Goal: Task Accomplishment & Management: Complete application form

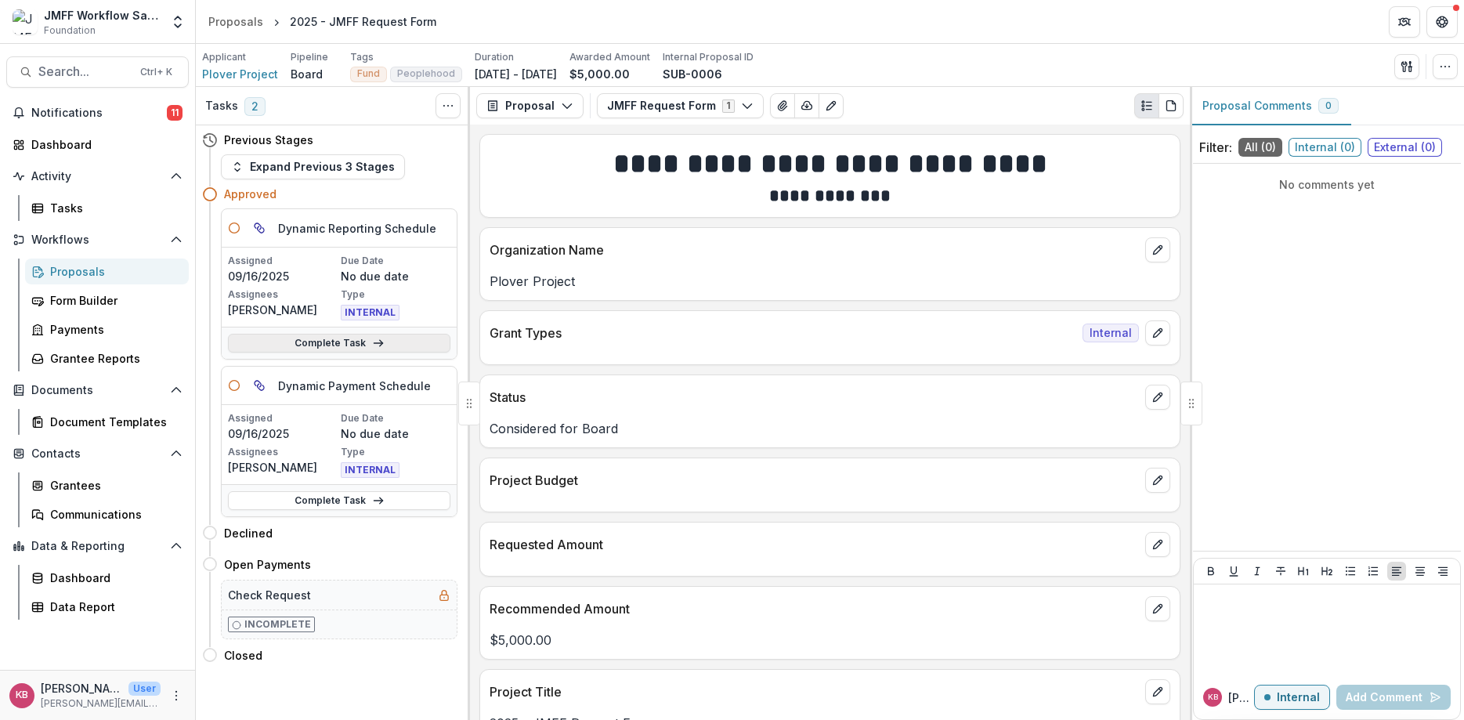
click at [338, 341] on link "Complete Task" at bounding box center [339, 343] width 222 height 19
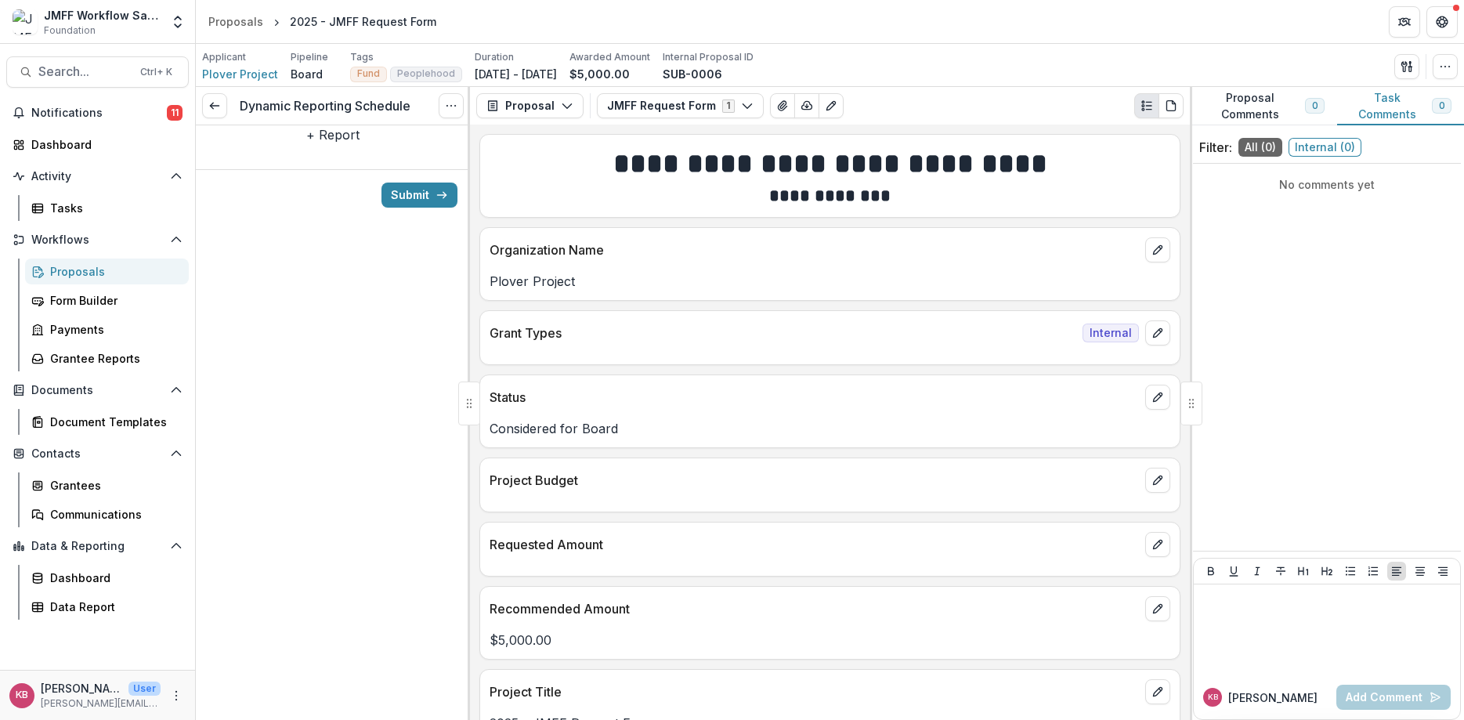
click at [322, 144] on button "+ Report" at bounding box center [332, 134] width 53 height 19
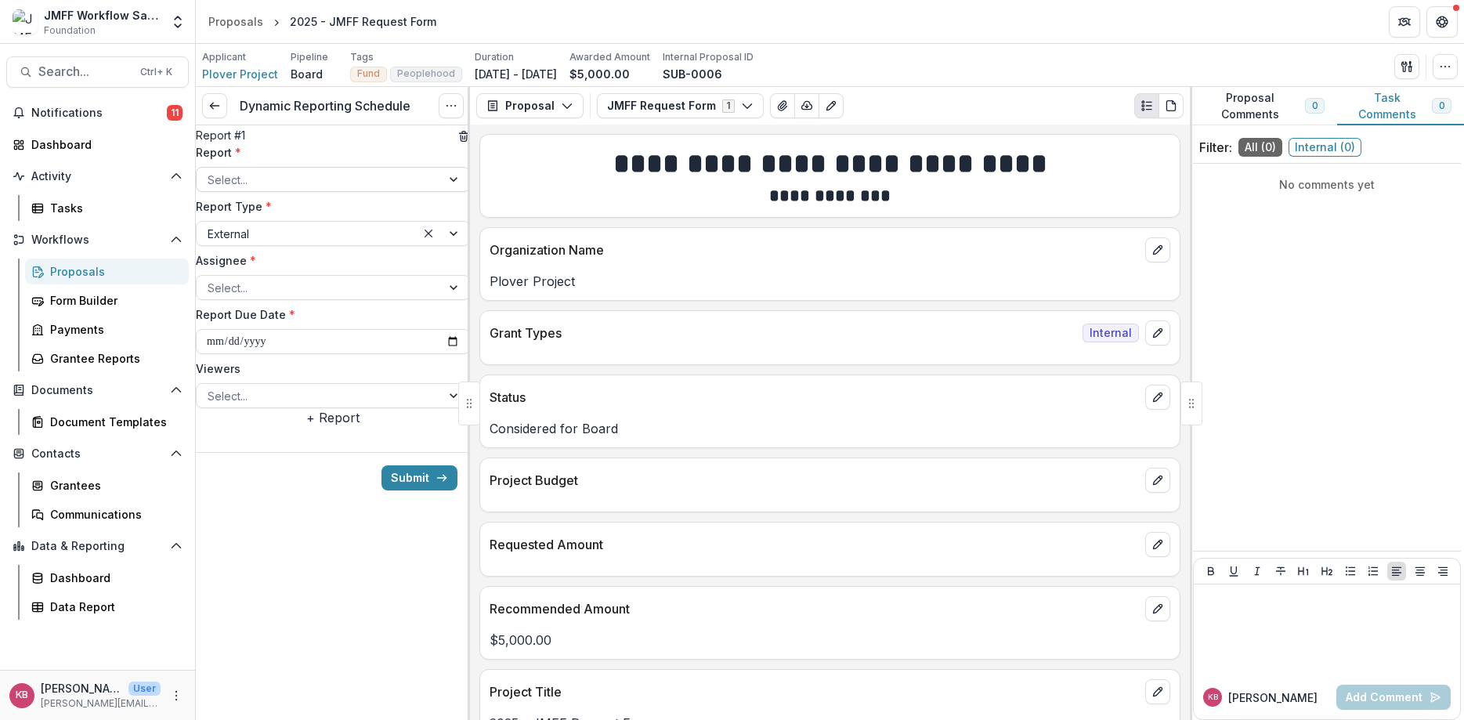
click at [334, 190] on div at bounding box center [319, 180] width 222 height 20
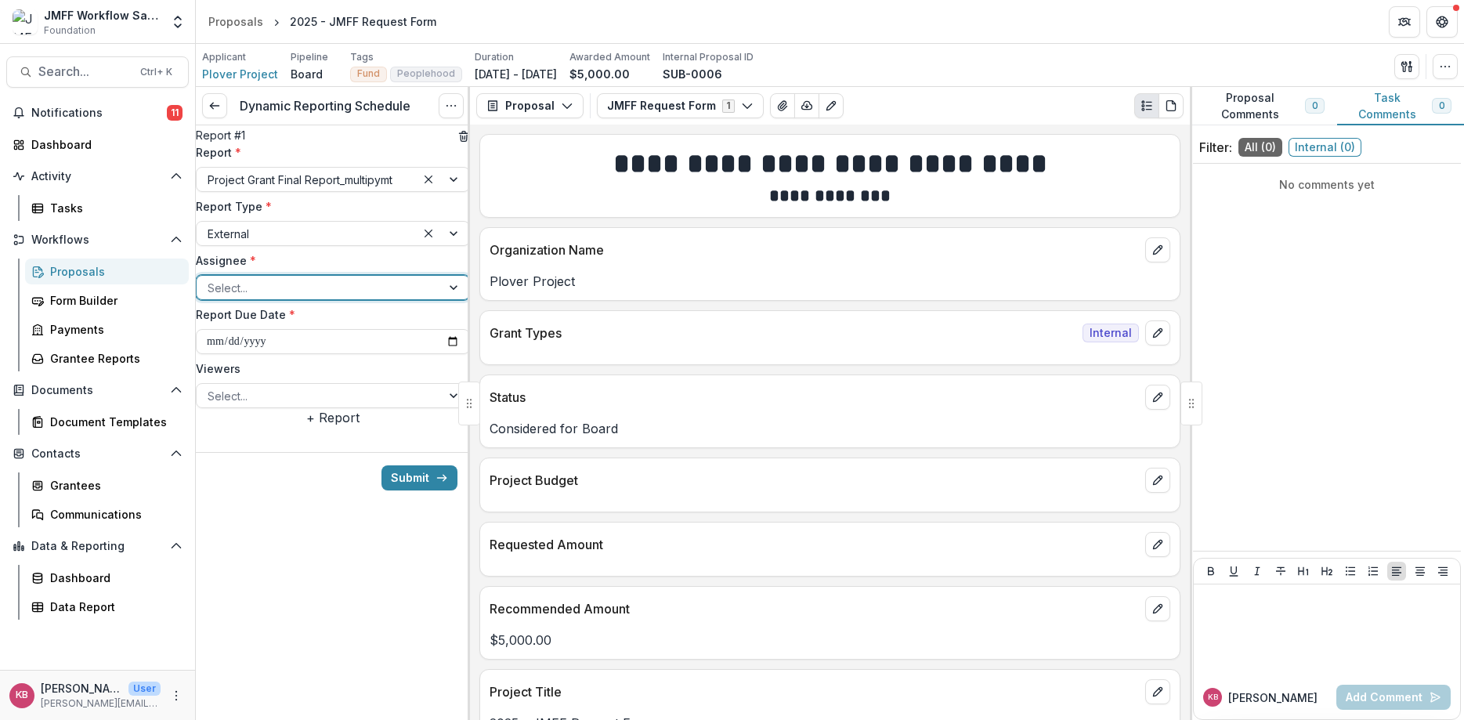
click at [334, 298] on div at bounding box center [319, 288] width 222 height 20
click at [310, 406] on div at bounding box center [319, 396] width 222 height 20
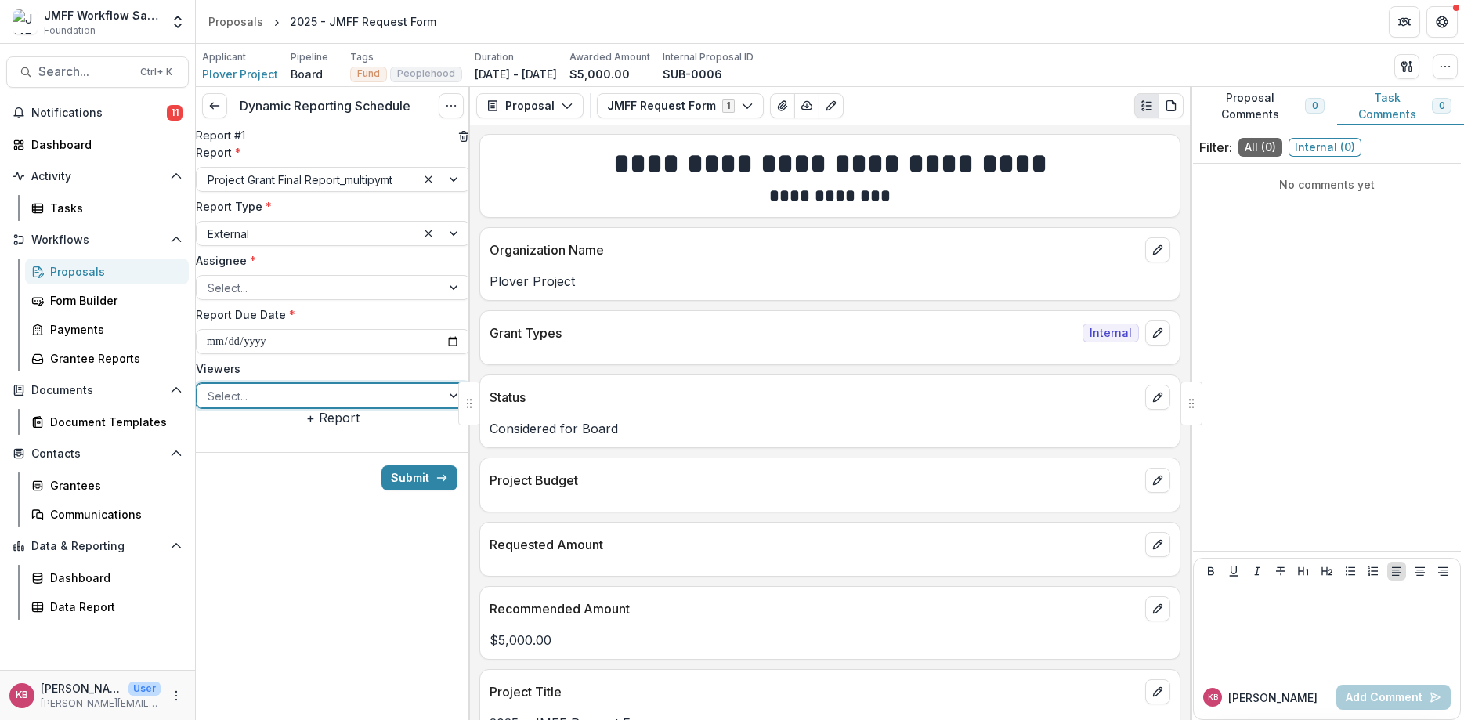
click at [310, 406] on div at bounding box center [319, 396] width 222 height 20
